Goal: Information Seeking & Learning: Find specific fact

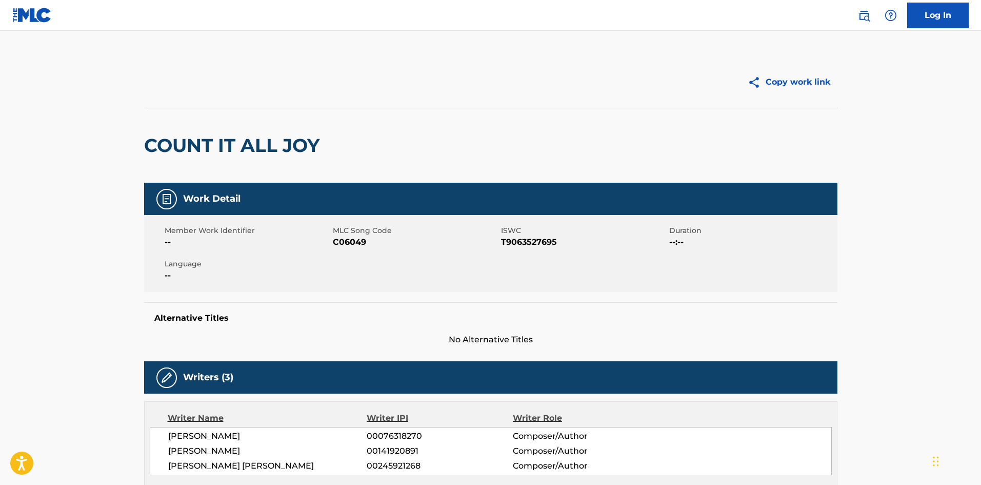
drag, startPoint x: 868, startPoint y: 9, endPoint x: 853, endPoint y: 3, distance: 15.6
click at [868, 9] on img at bounding box center [864, 15] width 12 height 12
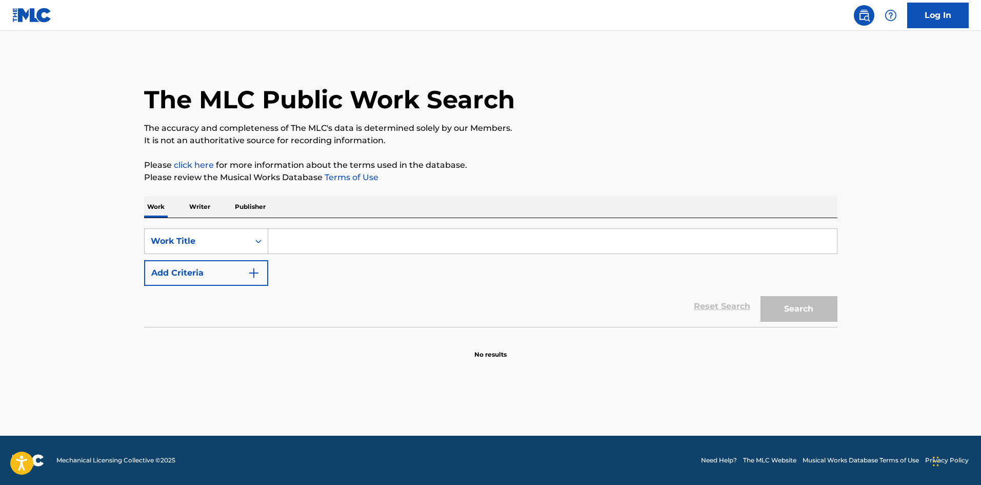
click at [372, 234] on input "Search Form" at bounding box center [552, 241] width 569 height 25
paste input "Blame Myself"
type input "Blame Myself"
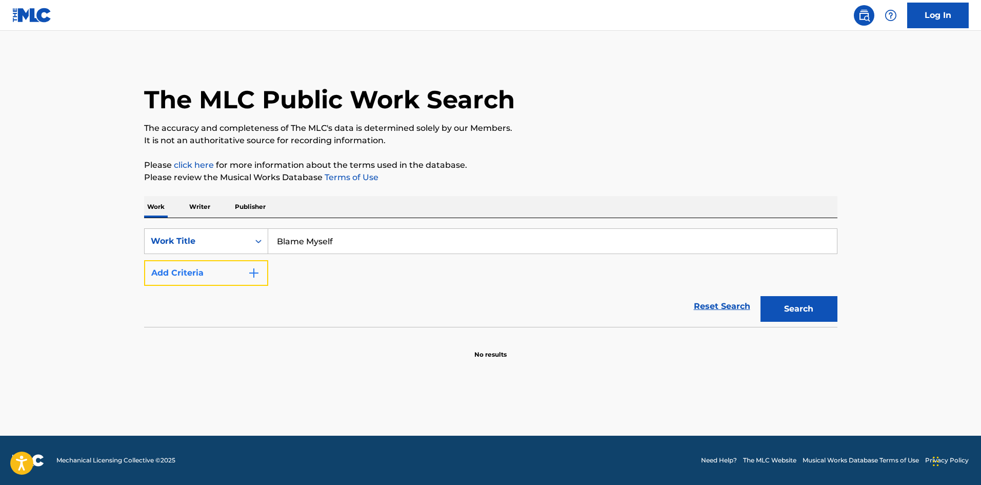
click at [260, 273] on button "Add Criteria" at bounding box center [206, 273] width 124 height 26
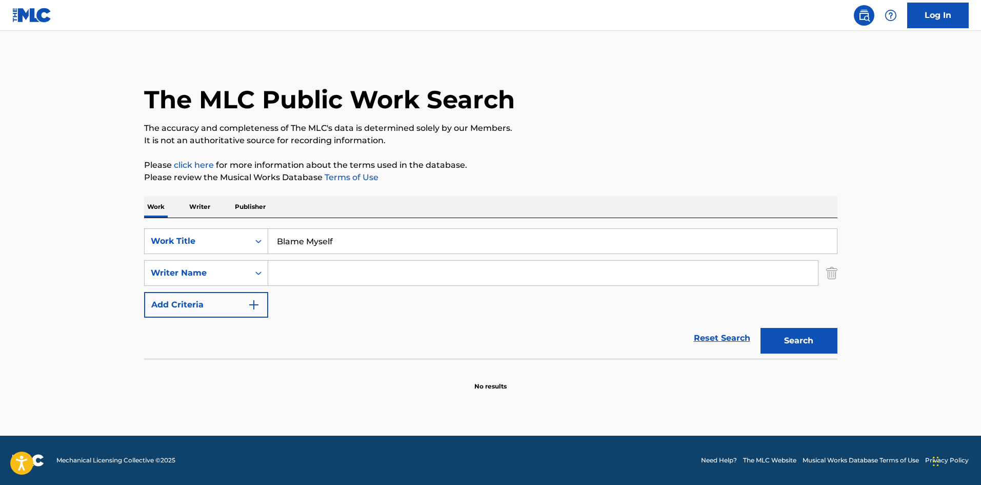
click at [293, 283] on input "Search Form" at bounding box center [543, 273] width 550 height 25
paste input "ILLENIUM"
click at [793, 332] on button "Search" at bounding box center [799, 341] width 77 height 26
drag, startPoint x: 335, startPoint y: 283, endPoint x: 185, endPoint y: 268, distance: 150.1
click at [185, 268] on div "SearchWithCriteriaeed7d75c-1618-459c-bb21-497c622bf483 Writer Name ILLENIUM" at bounding box center [491, 273] width 694 height 26
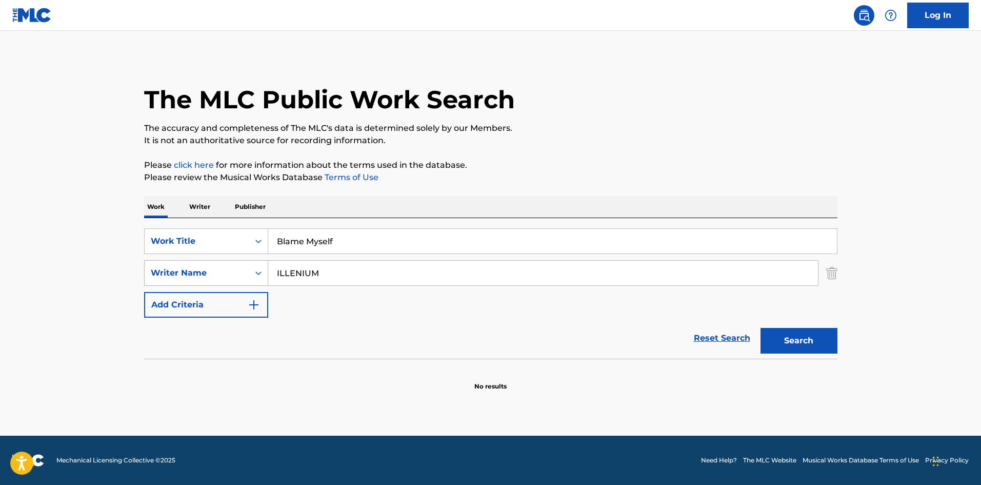
paste input "[PERSON_NAME] [PERSON_NAME]"
type input "[PERSON_NAME] [PERSON_NAME]"
click at [827, 344] on button "Search" at bounding box center [799, 341] width 77 height 26
